Goal: Task Accomplishment & Management: Manage account settings

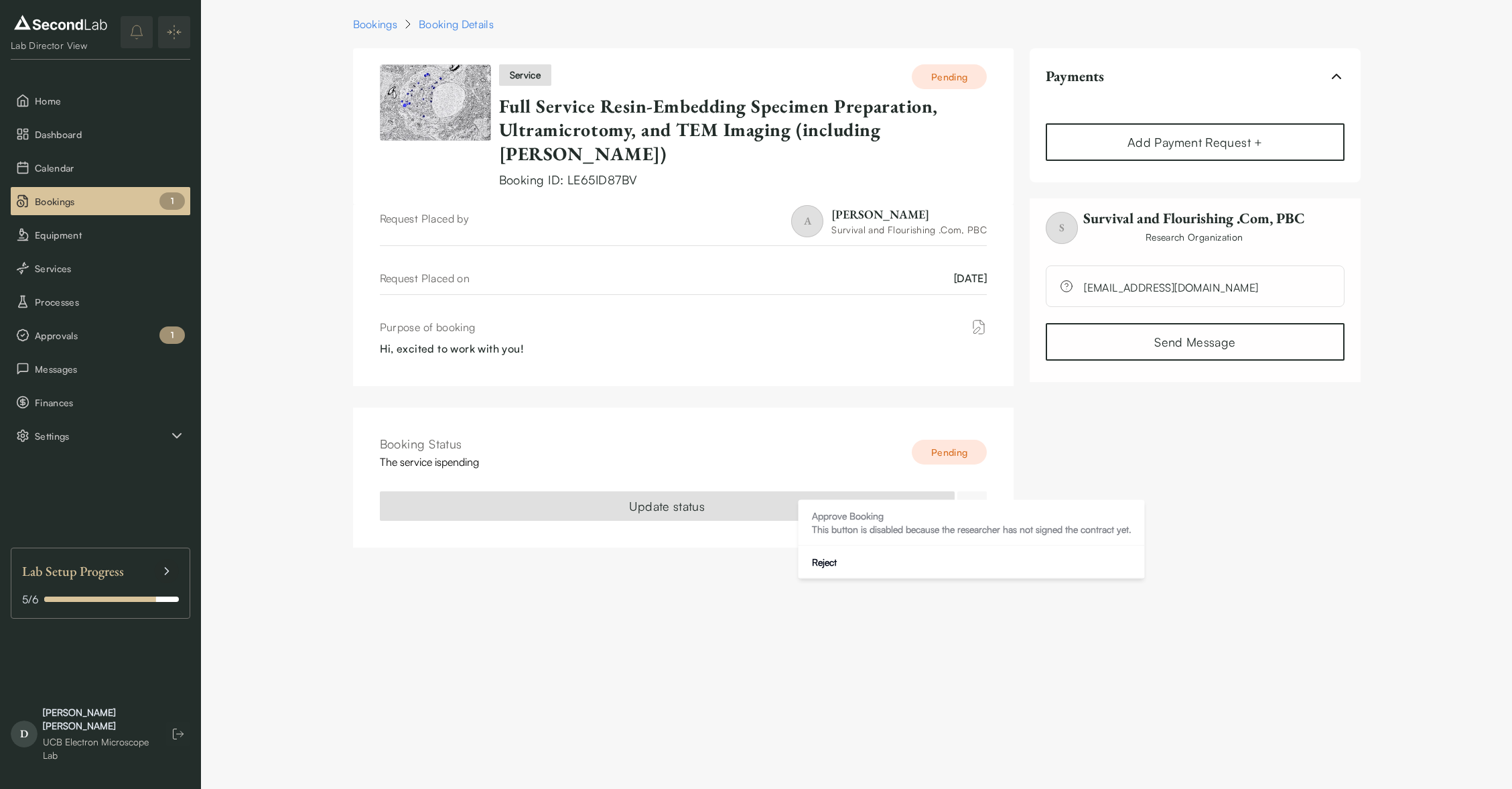
click at [976, 487] on html "SKIP TO CONTENT Lab Director View Home Dashboard Calendar Bookings 1 Equipment …" at bounding box center [756, 281] width 1512 height 563
click at [858, 527] on div "Approve Booking This button is disabled because the researcher has not signed t…" at bounding box center [972, 540] width 347 height 79
click at [1275, 527] on html "SKIP TO CONTENT Lab Director View Home Dashboard Calendar Bookings 1 Equipment …" at bounding box center [756, 281] width 1512 height 563
click at [46, 326] on button "Approvals 1" at bounding box center [101, 334] width 179 height 28
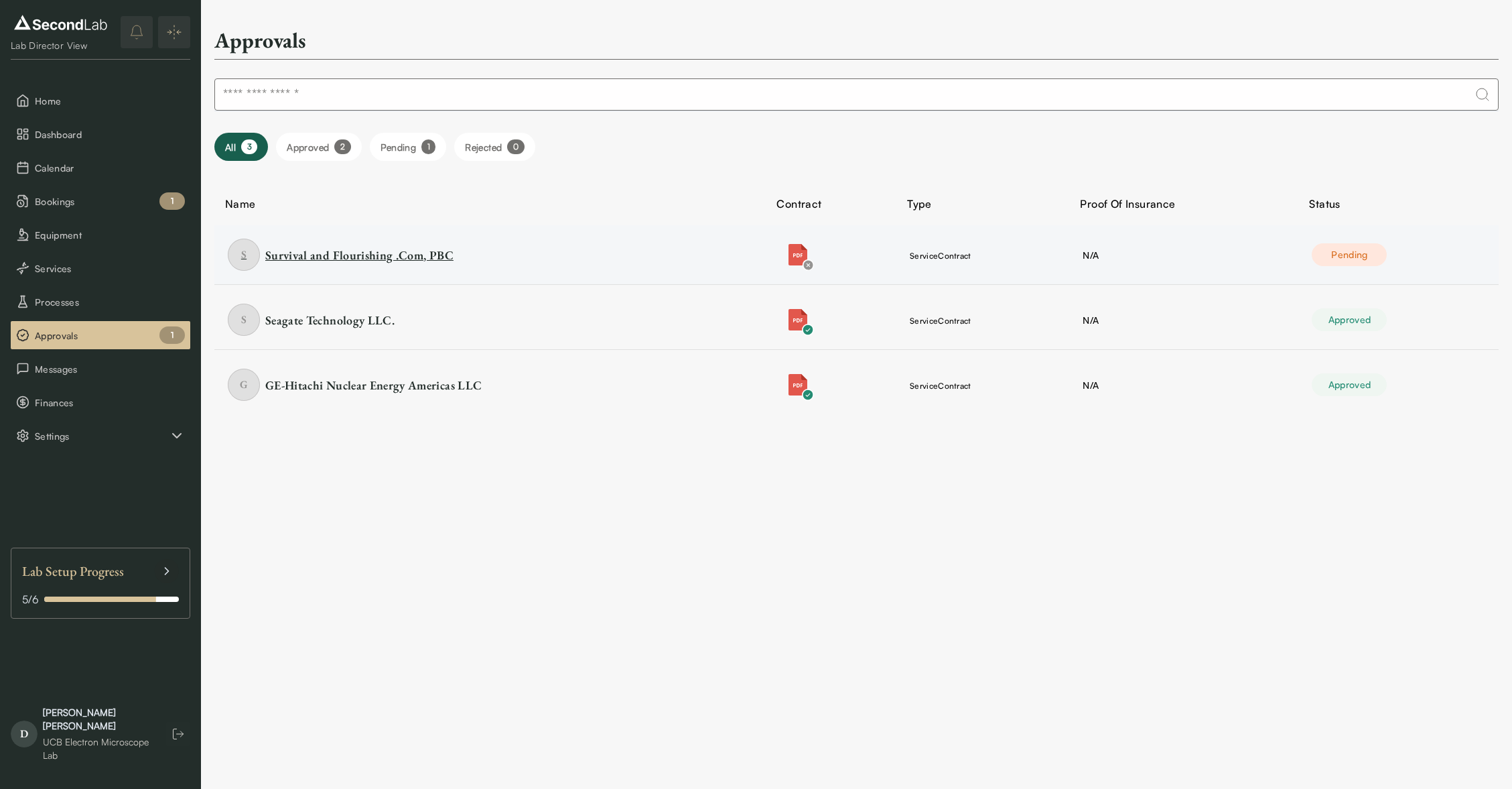
click at [508, 258] on div "S Survival and Flourishing .Com, PBC" at bounding box center [395, 254] width 335 height 32
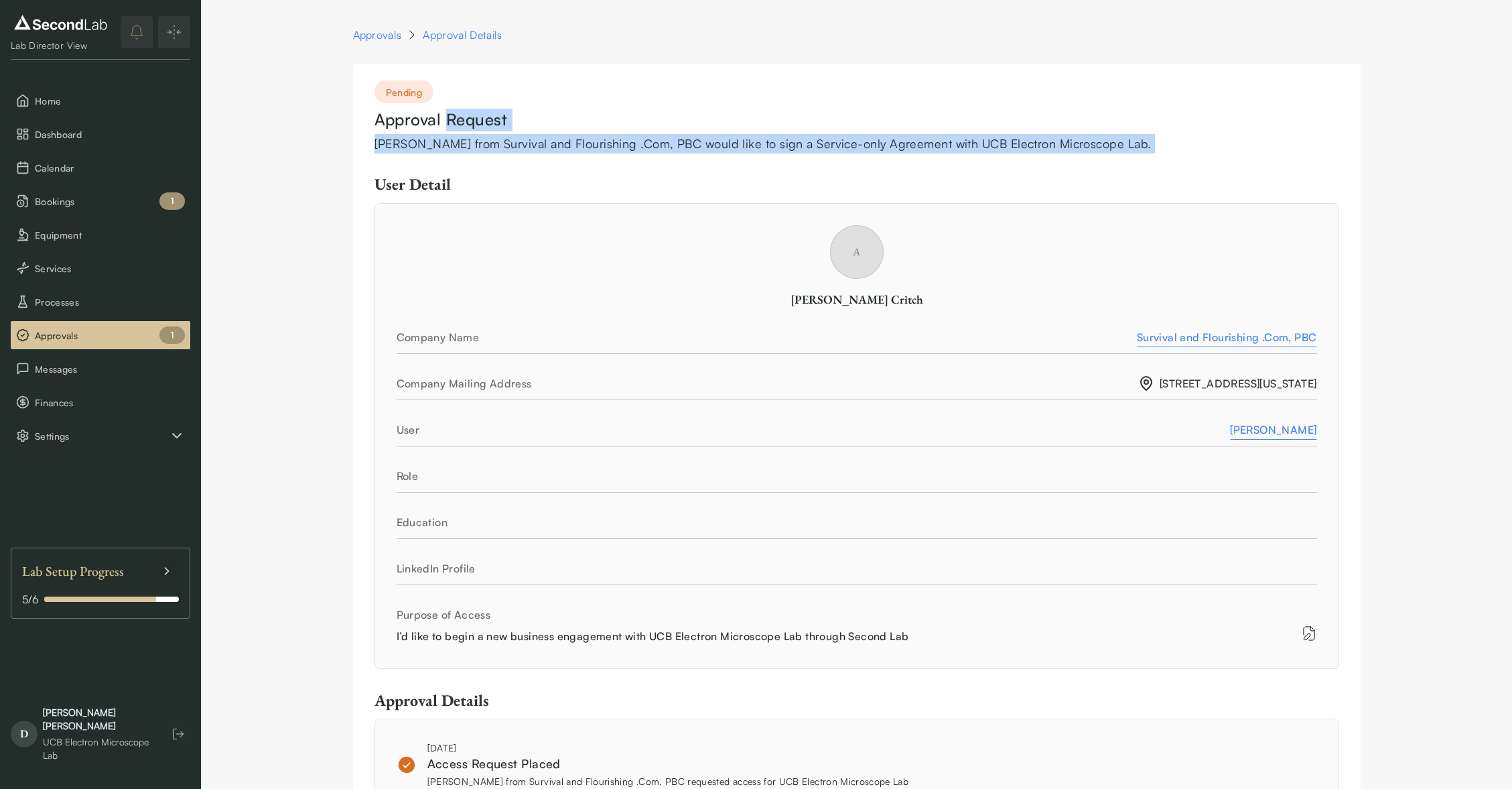
drag, startPoint x: 448, startPoint y: 121, endPoint x: 457, endPoint y: 165, distance: 44.9
click at [457, 165] on div "Pending Approval Request [PERSON_NAME] from Survival and Flourishing .Com, PBC …" at bounding box center [857, 678] width 1008 height 1228
click at [618, 148] on div "[PERSON_NAME] from Survival and Flourishing .Com, PBC would like to sign a Serv…" at bounding box center [857, 143] width 965 height 20
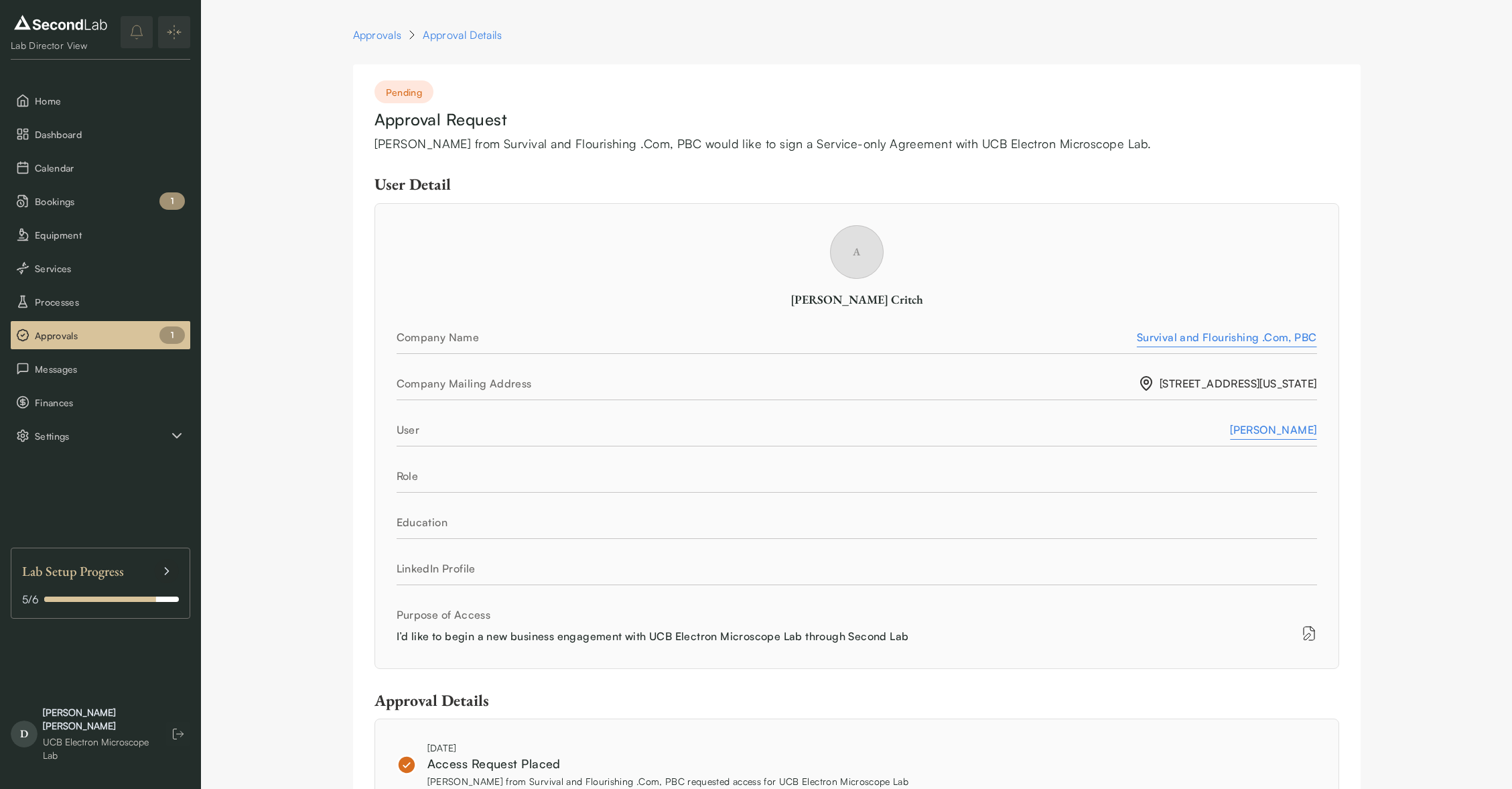
drag, startPoint x: 616, startPoint y: 147, endPoint x: 616, endPoint y: 162, distance: 15.0
click at [616, 162] on div "Pending Approval Request [PERSON_NAME] from Survival and Flourishing .Com, PBC …" at bounding box center [857, 678] width 1008 height 1228
click at [654, 162] on div "Pending Approval Request [PERSON_NAME] from Survival and Flourishing .Com, PBC …" at bounding box center [857, 678] width 1008 height 1228
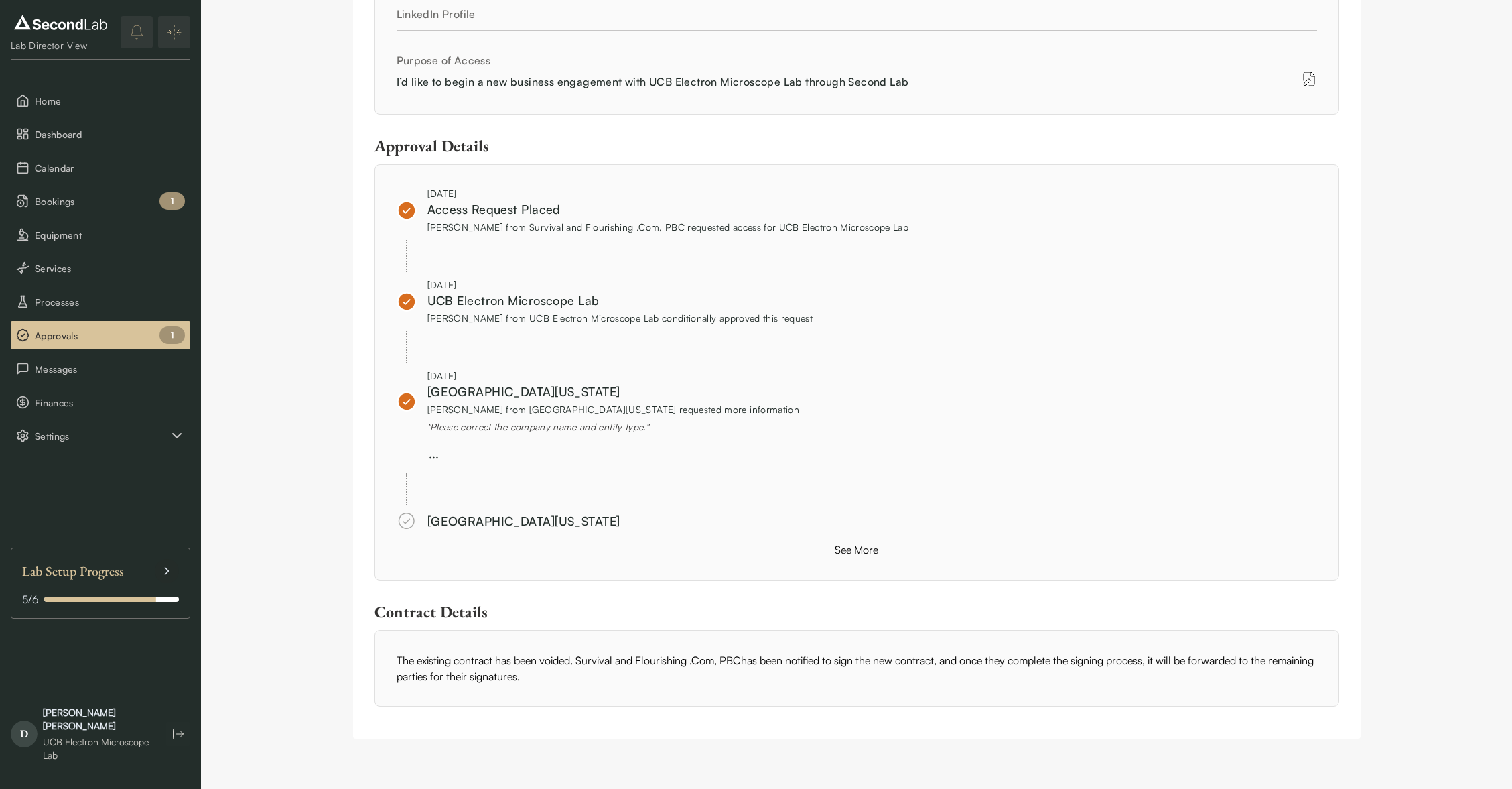
scroll to position [531, 0]
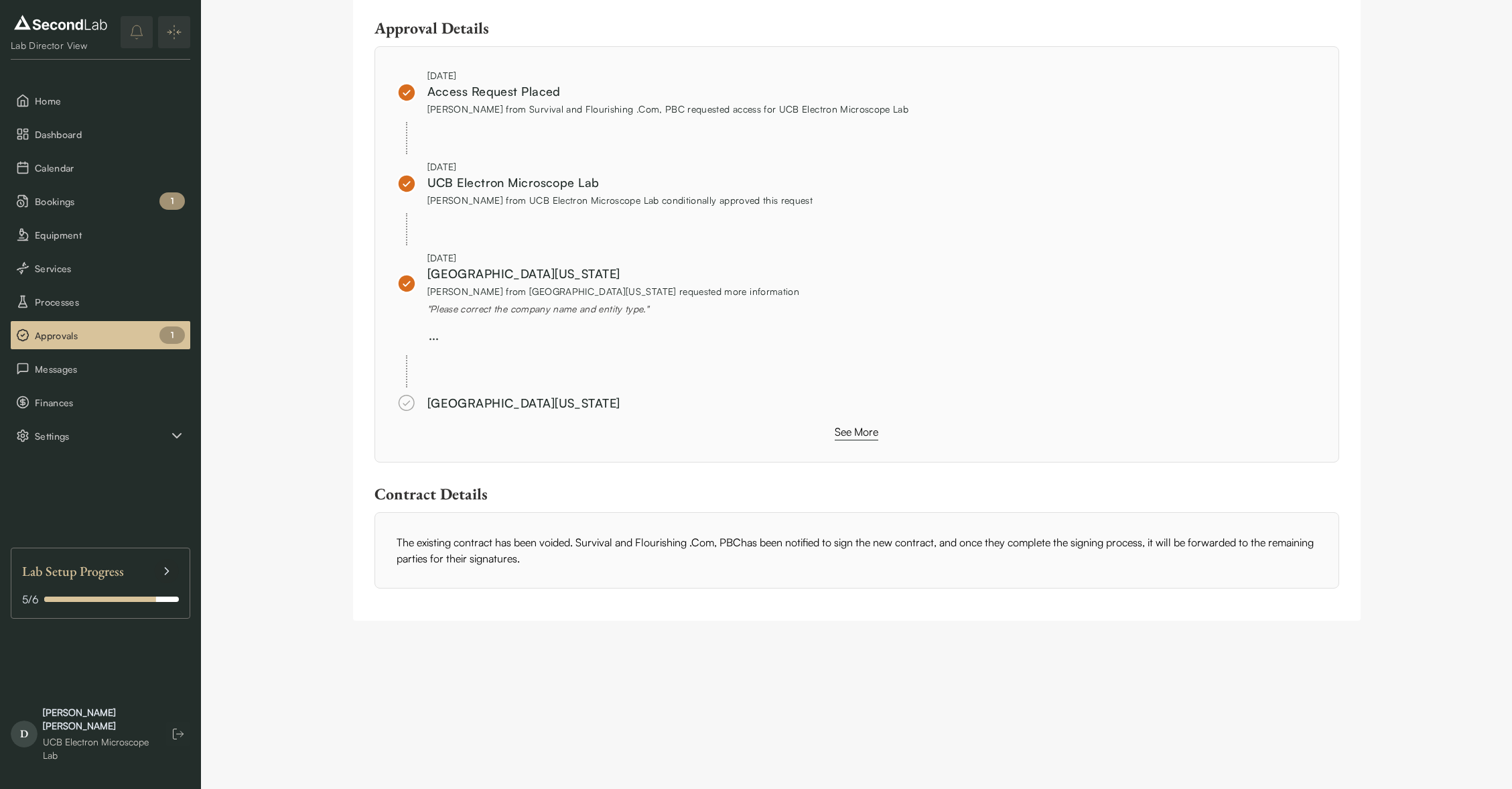
click at [876, 427] on button "See More" at bounding box center [857, 432] width 43 height 17
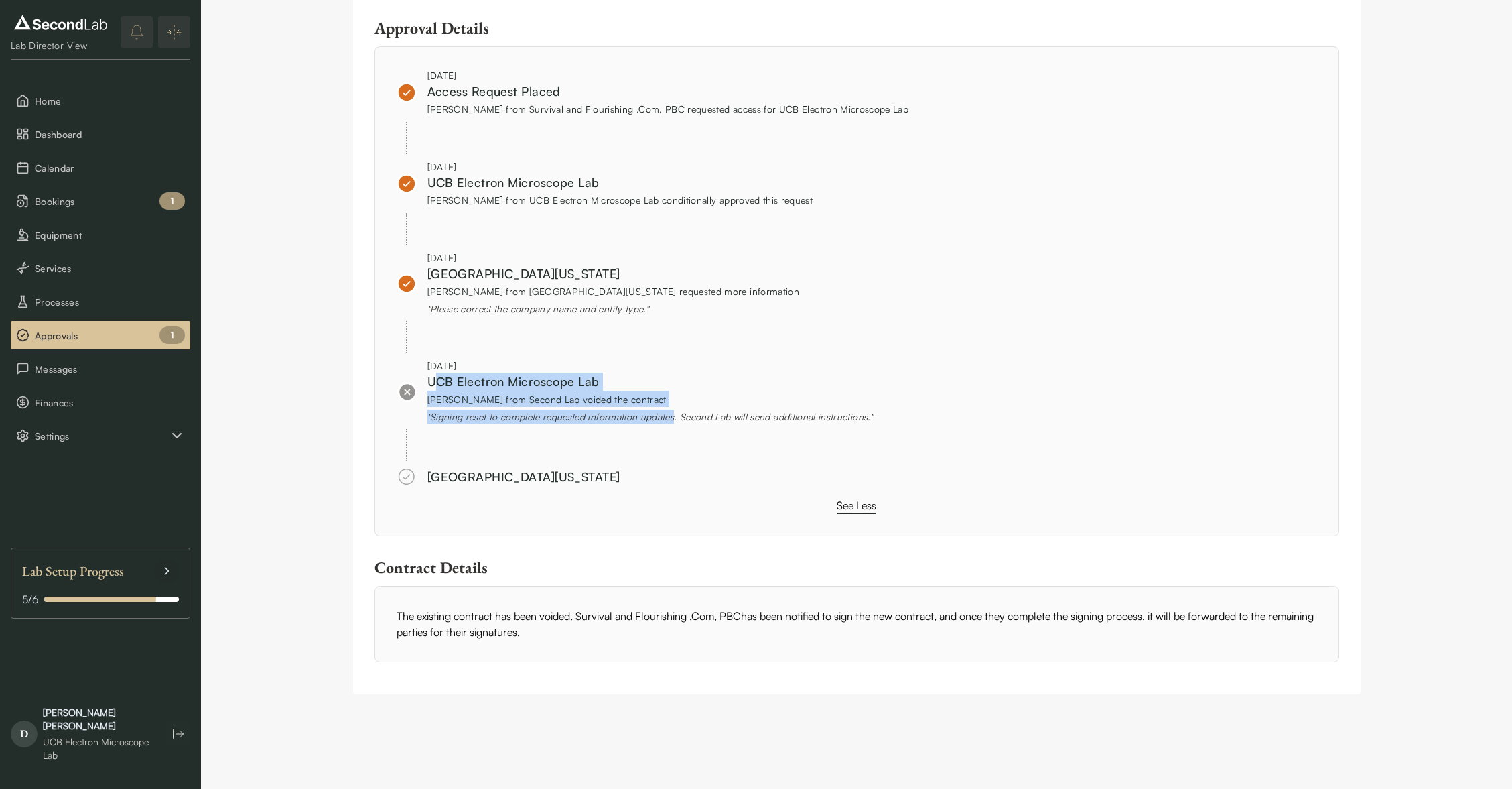
drag, startPoint x: 439, startPoint y: 386, endPoint x: 675, endPoint y: 415, distance: 237.8
click at [675, 415] on div "[DATE] UCB Electron Microscope Lab [PERSON_NAME] from Second Lab voided the con…" at bounding box center [650, 391] width 446 height 65
click at [638, 417] on div "" Signing reset to complete requested information updates. Second Lab will send…" at bounding box center [650, 416] width 446 height 14
click at [446, 416] on div "" Signing reset to complete requested information updates. Second Lab will send…" at bounding box center [650, 416] width 446 height 14
drag, startPoint x: 507, startPoint y: 414, endPoint x: 681, endPoint y: 415, distance: 174.0
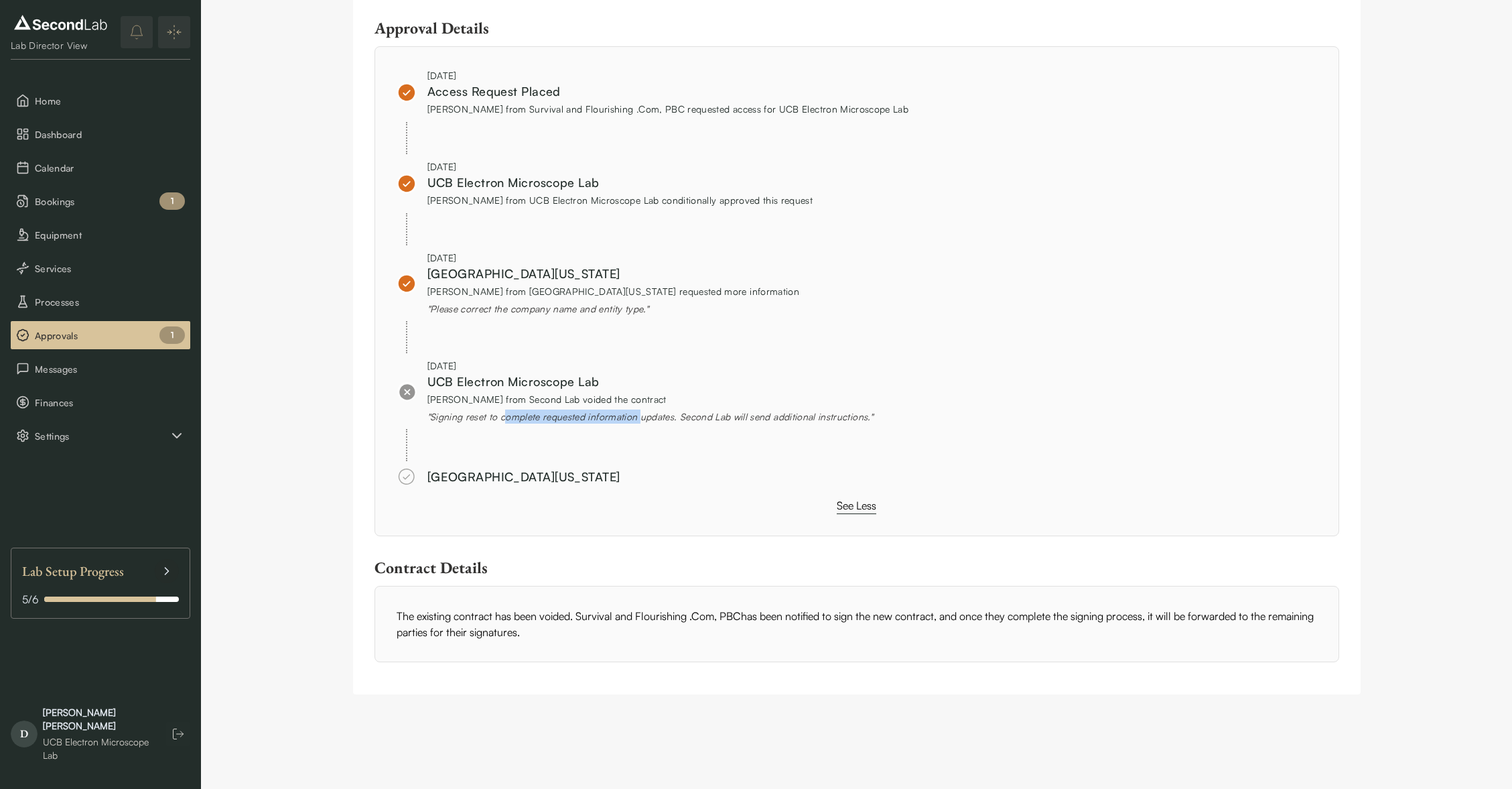
click at [643, 415] on div "" Signing reset to complete requested information updates. Second Lab will send…" at bounding box center [650, 416] width 446 height 14
drag, startPoint x: 721, startPoint y: 415, endPoint x: 734, endPoint y: 415, distance: 13.0
click at [721, 415] on div "" Signing reset to complete requested information updates. Second Lab will send…" at bounding box center [650, 416] width 446 height 14
drag, startPoint x: 825, startPoint y: 410, endPoint x: 591, endPoint y: 415, distance: 234.1
click at [612, 419] on div "" Signing reset to complete requested information updates. Second Lab will send…" at bounding box center [650, 416] width 446 height 14
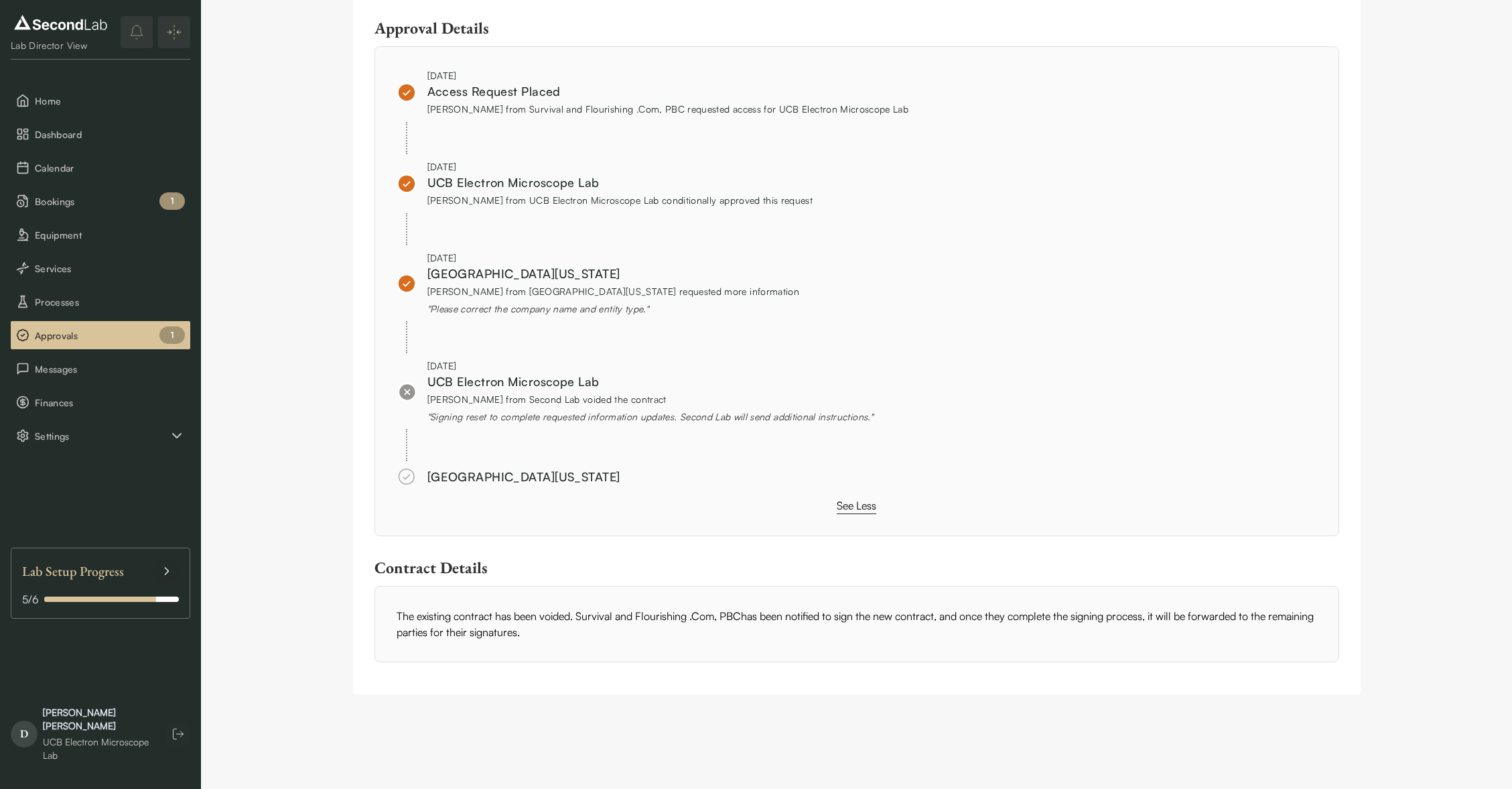
click at [590, 415] on div "" Signing reset to complete requested information updates. Second Lab will send…" at bounding box center [650, 416] width 446 height 14
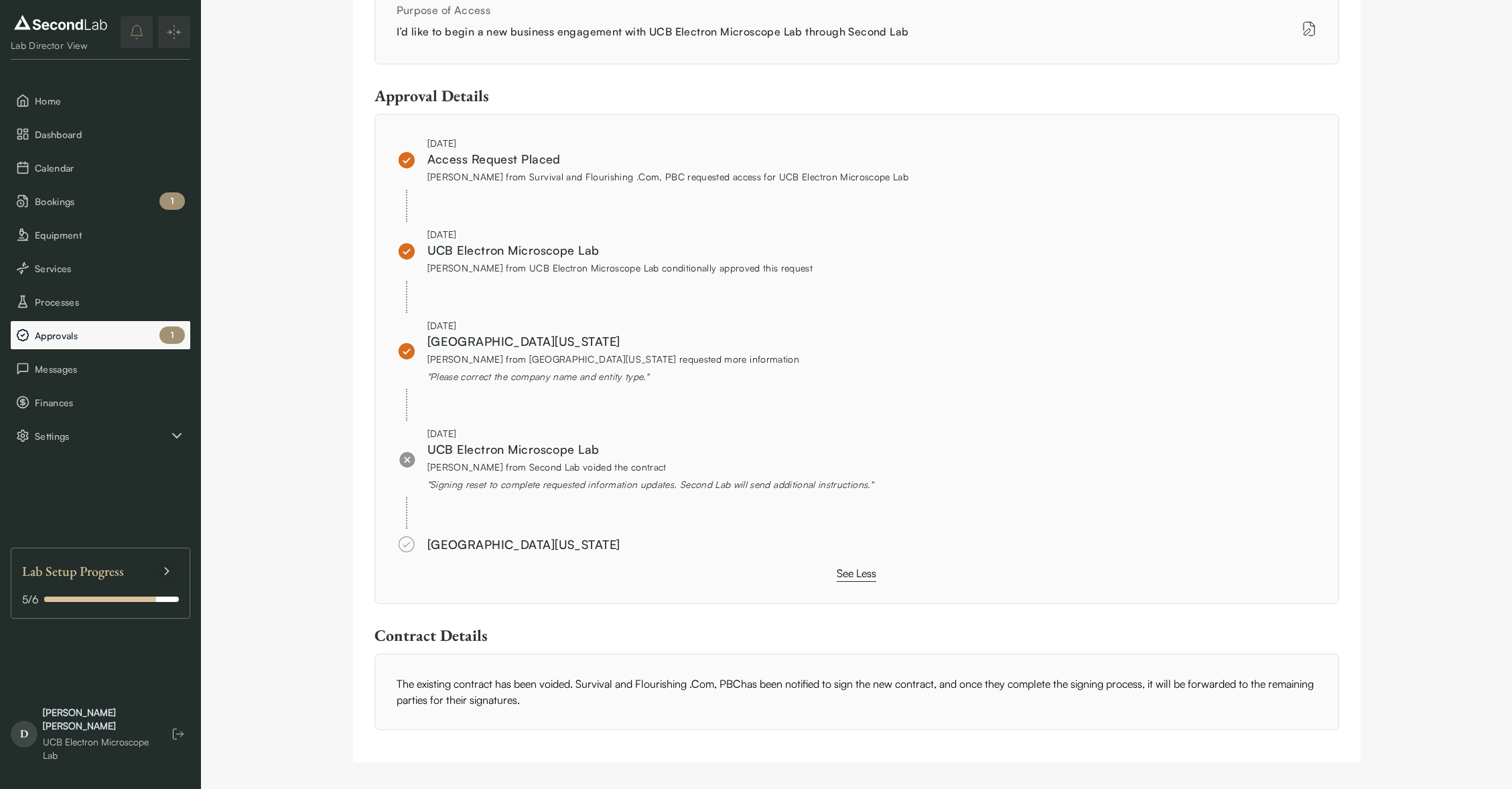
click at [148, 338] on span "Approvals" at bounding box center [109, 335] width 150 height 14
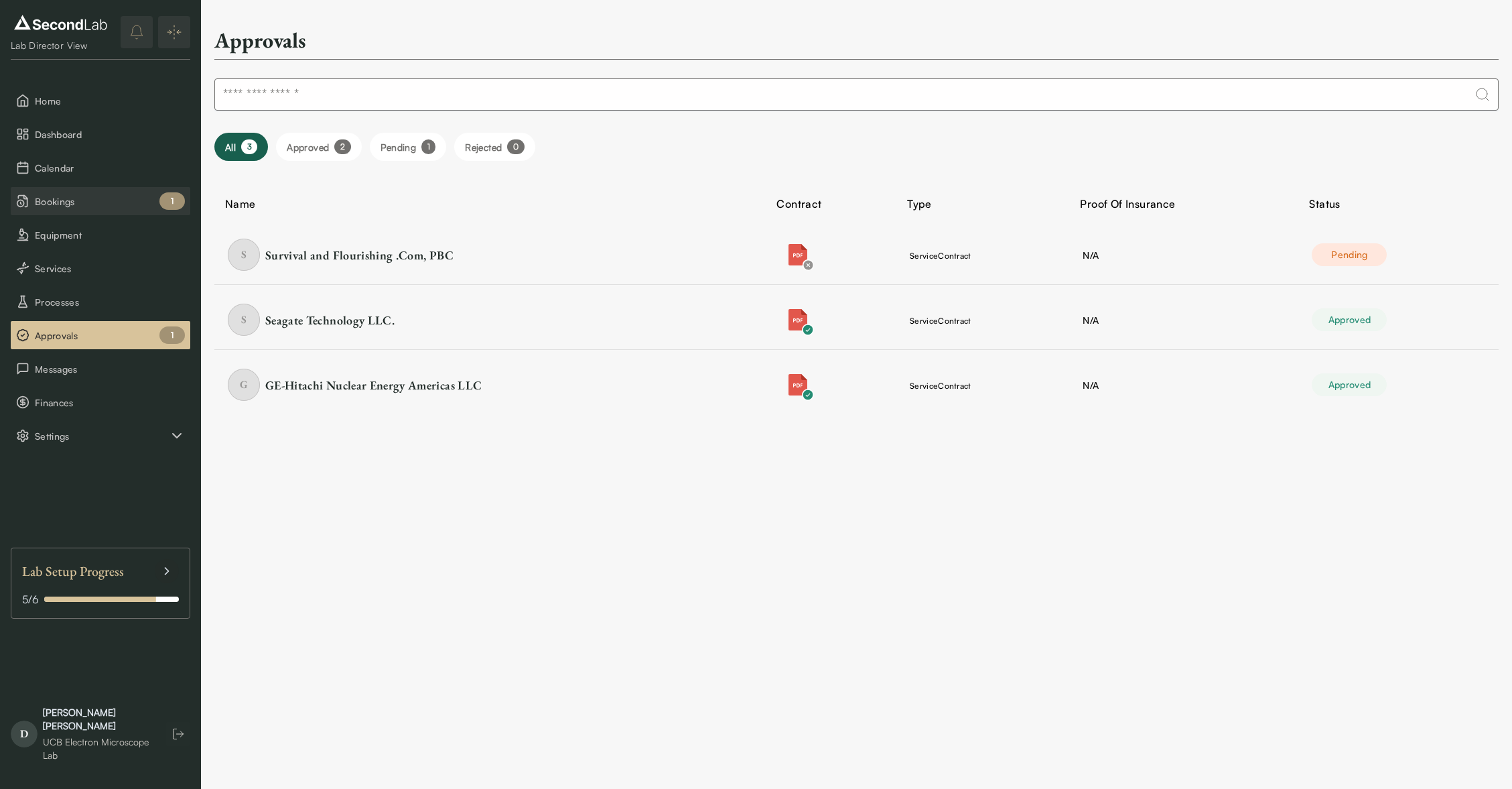
click at [152, 207] on span "Bookings" at bounding box center [109, 201] width 150 height 14
